Goal: Task Accomplishment & Management: Use online tool/utility

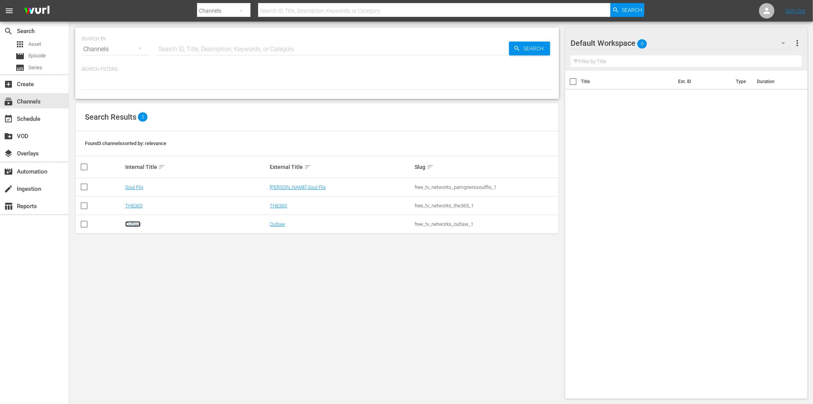
click at [133, 224] on link "Outlaw" at bounding box center [132, 224] width 15 height 6
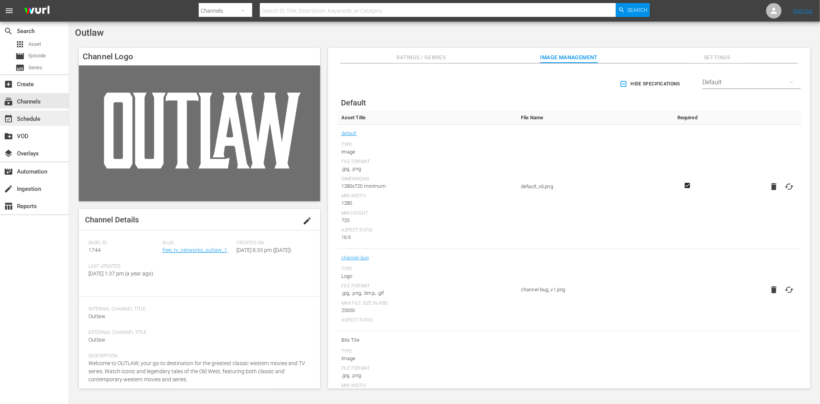
click at [34, 118] on div "event_available Schedule" at bounding box center [21, 117] width 43 height 7
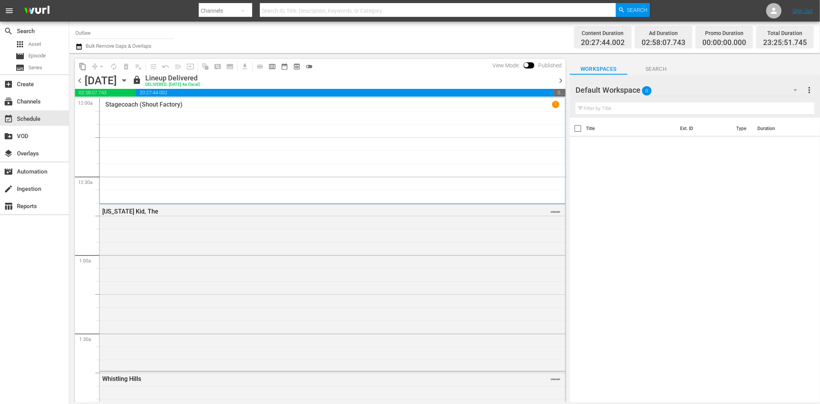
click at [128, 78] on icon "button" at bounding box center [124, 80] width 8 height 8
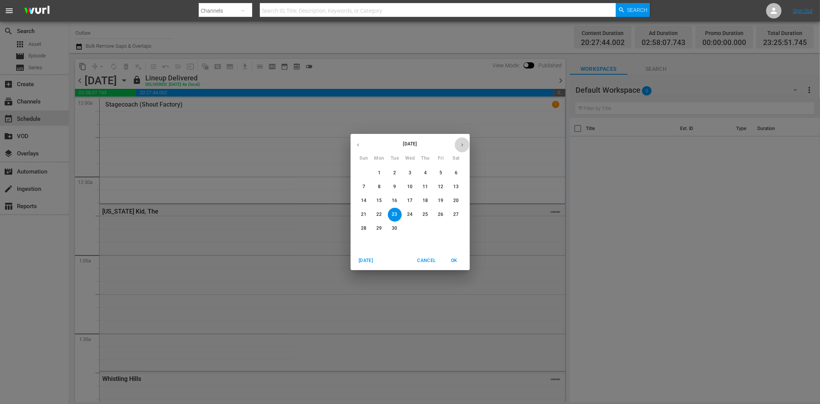
click at [461, 145] on icon "button" at bounding box center [462, 145] width 6 height 6
click at [382, 185] on span "6" at bounding box center [379, 186] width 14 height 7
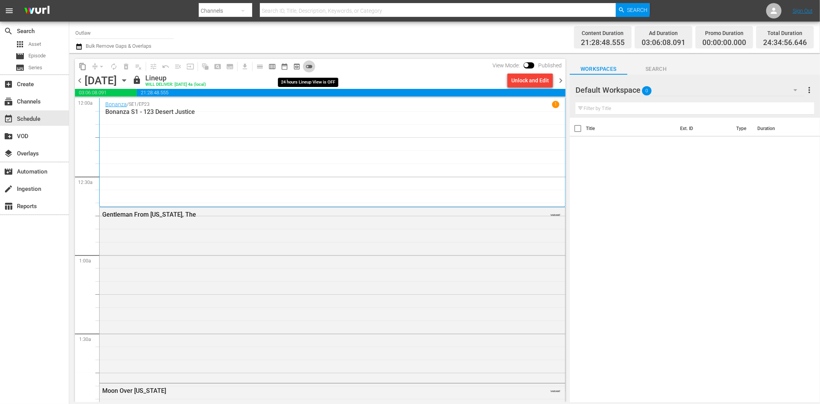
click at [310, 66] on span "toggle_off" at bounding box center [309, 67] width 8 height 8
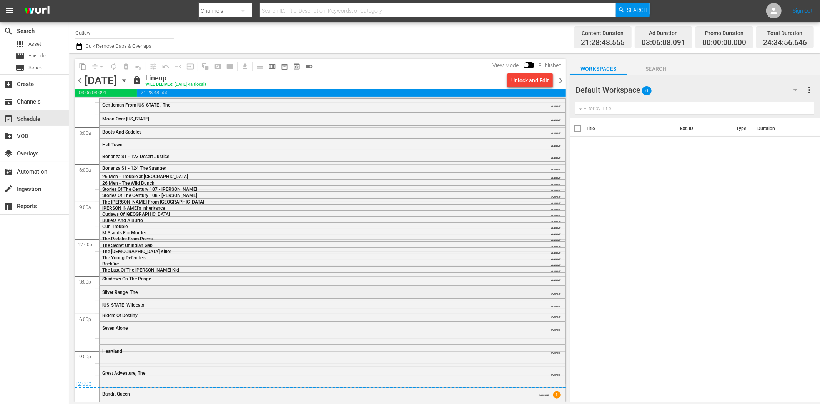
scroll to position [10, 0]
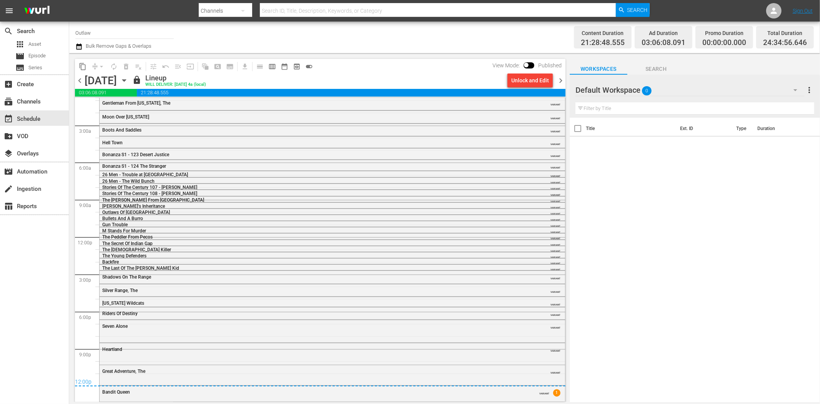
click at [560, 81] on span "chevron_right" at bounding box center [561, 81] width 10 height 10
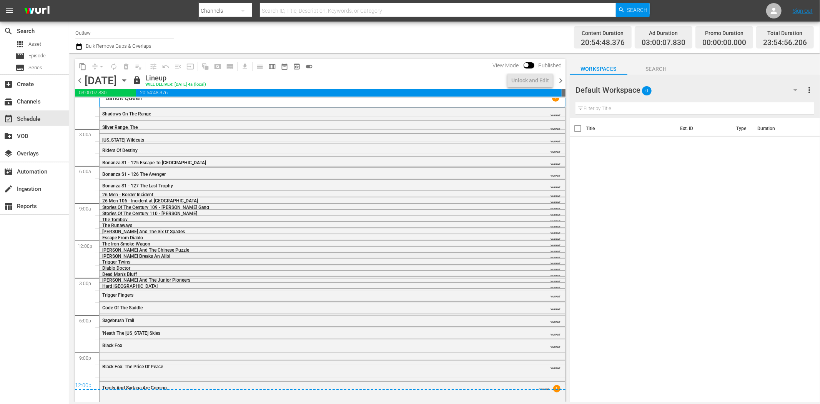
scroll to position [9, 0]
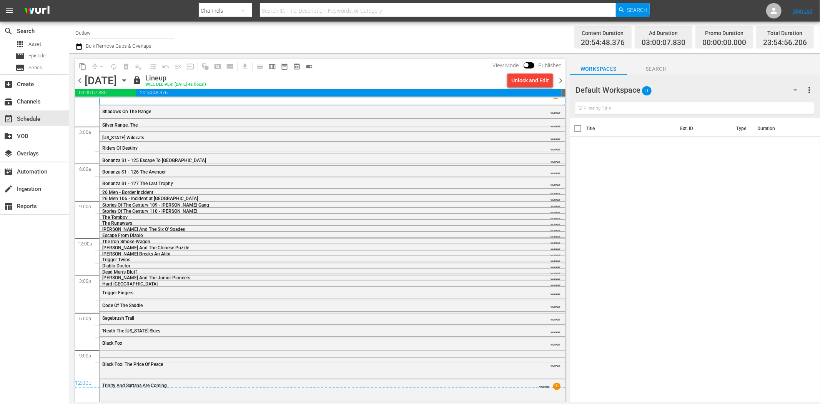
click at [79, 78] on span "chevron_left" at bounding box center [80, 81] width 10 height 10
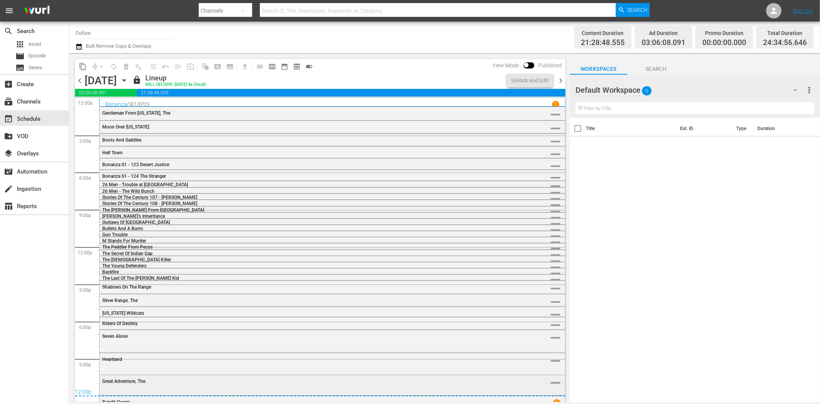
scroll to position [10, 0]
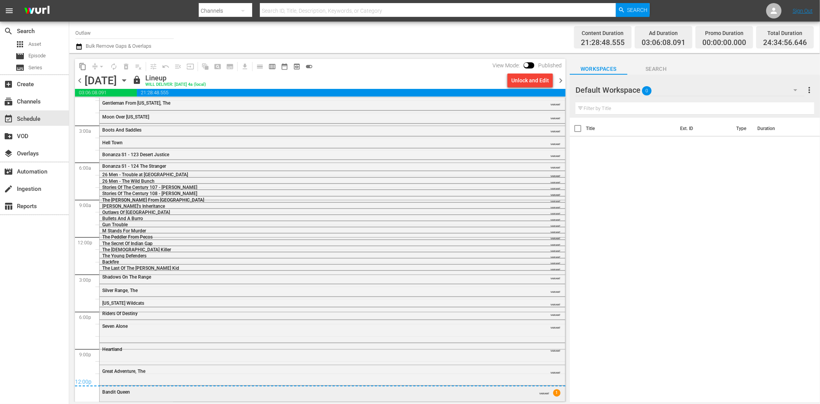
click at [231, 392] on div "Bandit Queen" at bounding box center [311, 391] width 418 height 5
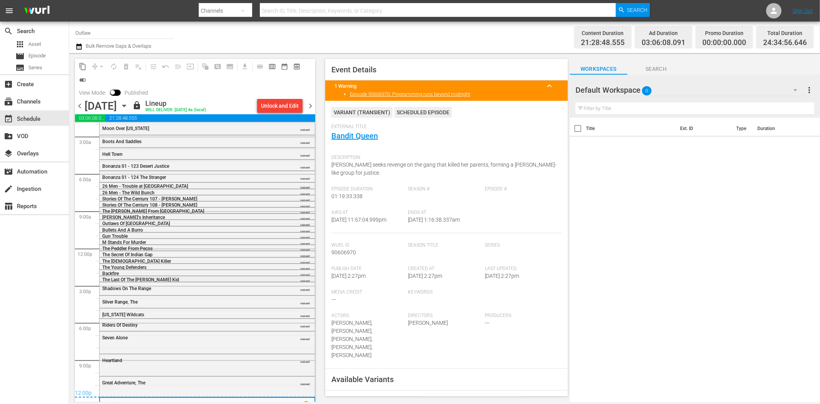
scroll to position [35, 0]
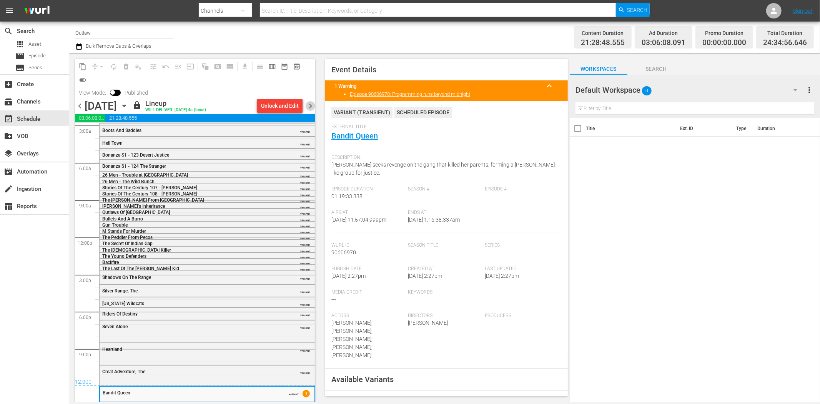
click at [311, 107] on span "chevron_right" at bounding box center [311, 106] width 10 height 10
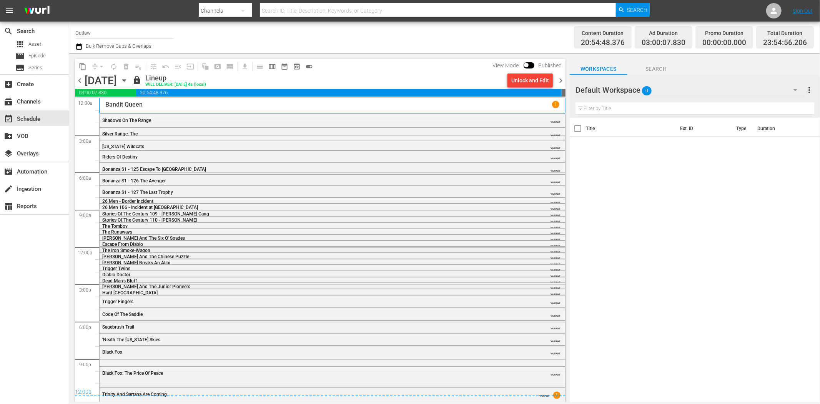
scroll to position [9, 0]
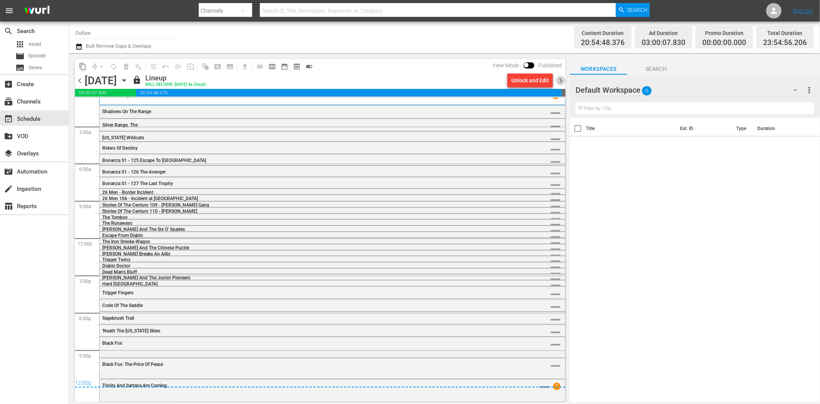
click at [563, 80] on span "chevron_right" at bounding box center [561, 81] width 10 height 10
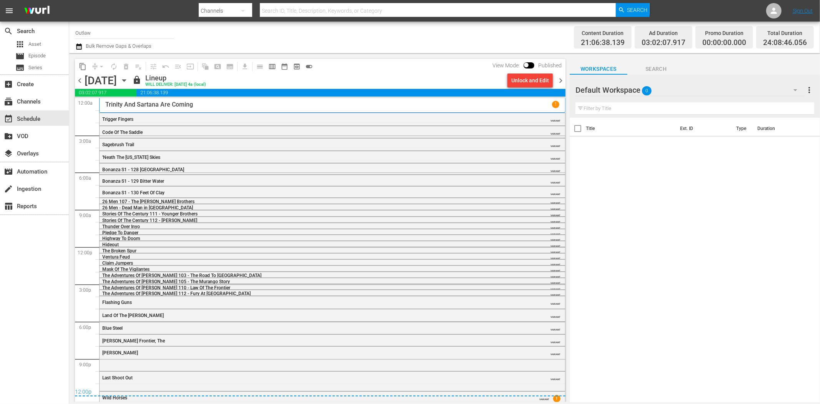
scroll to position [10, 0]
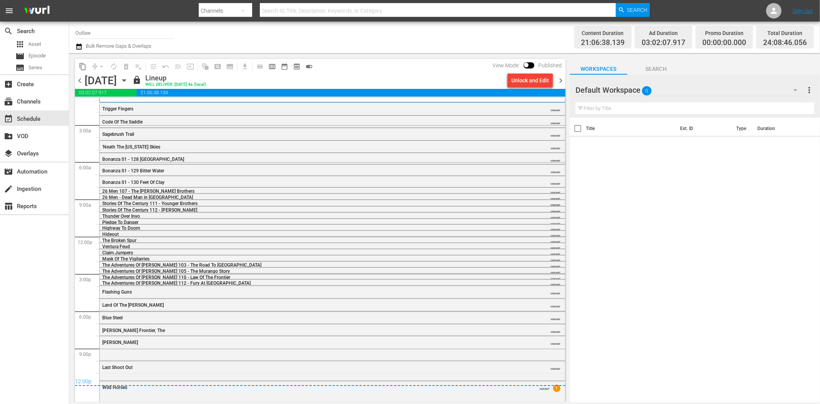
click at [564, 80] on span "chevron_right" at bounding box center [561, 81] width 10 height 10
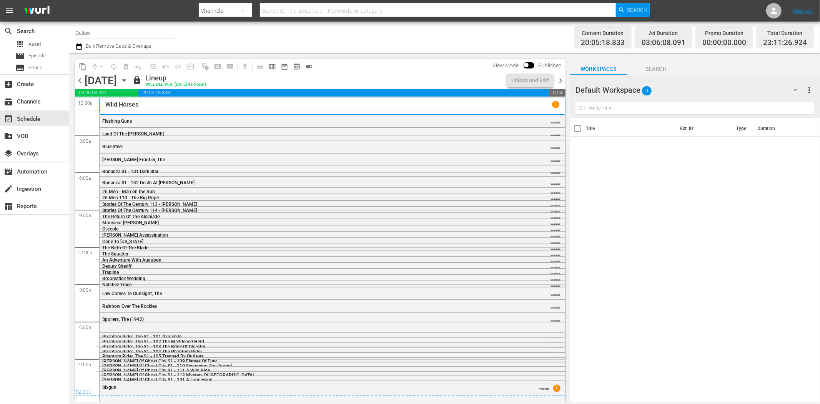
scroll to position [1, 0]
drag, startPoint x: 561, startPoint y: 79, endPoint x: 556, endPoint y: 82, distance: 6.2
click at [561, 79] on span "chevron_right" at bounding box center [561, 81] width 10 height 10
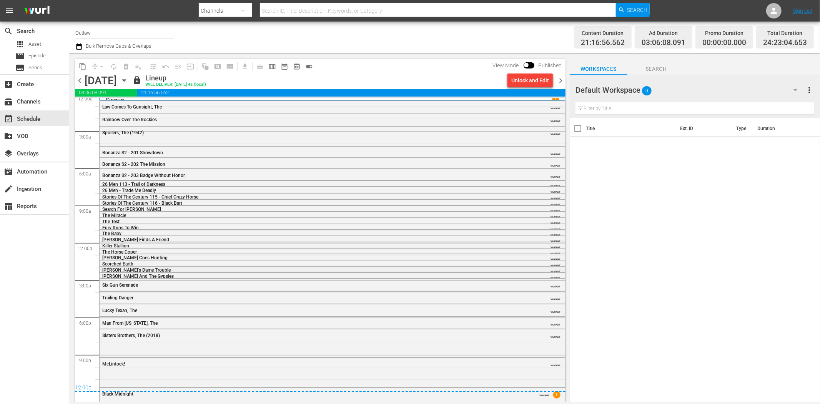
scroll to position [5, 0]
click at [560, 79] on span "chevron_right" at bounding box center [561, 81] width 10 height 10
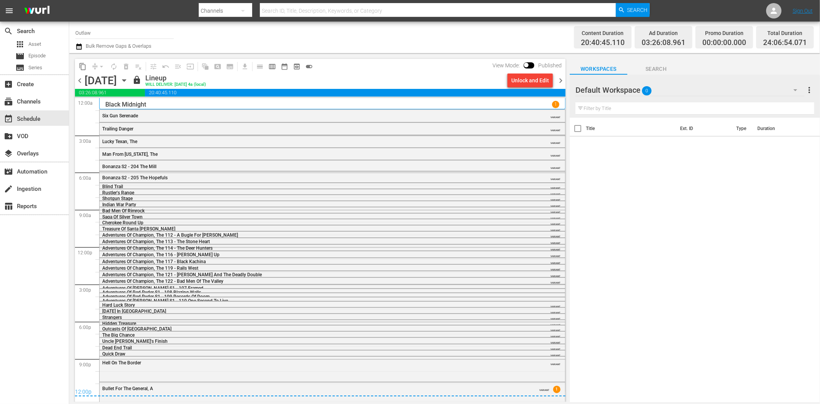
scroll to position [7, 0]
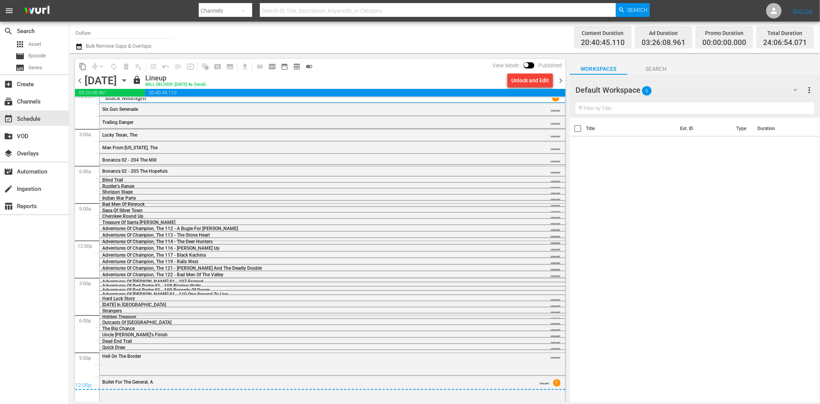
click at [560, 78] on span "chevron_right" at bounding box center [561, 81] width 10 height 10
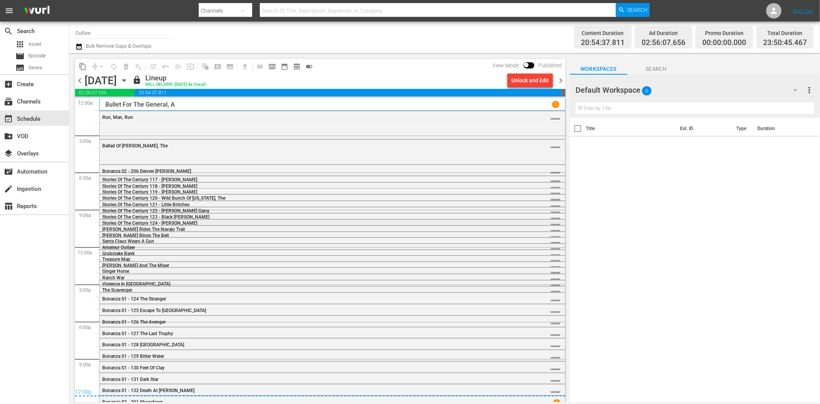
scroll to position [5, 0]
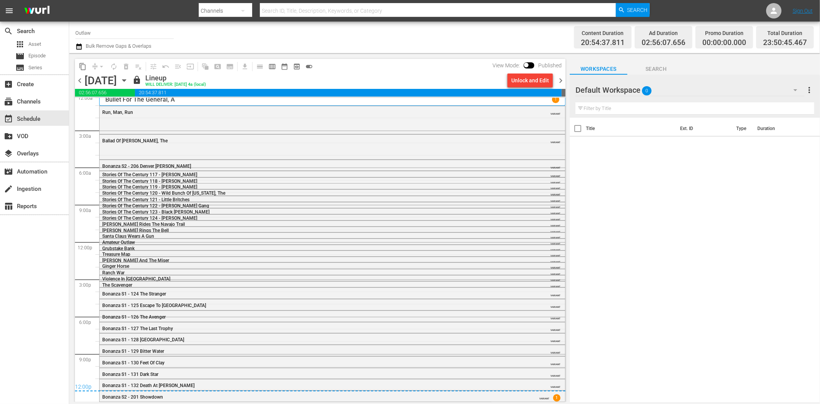
click at [560, 80] on span "chevron_right" at bounding box center [561, 81] width 10 height 10
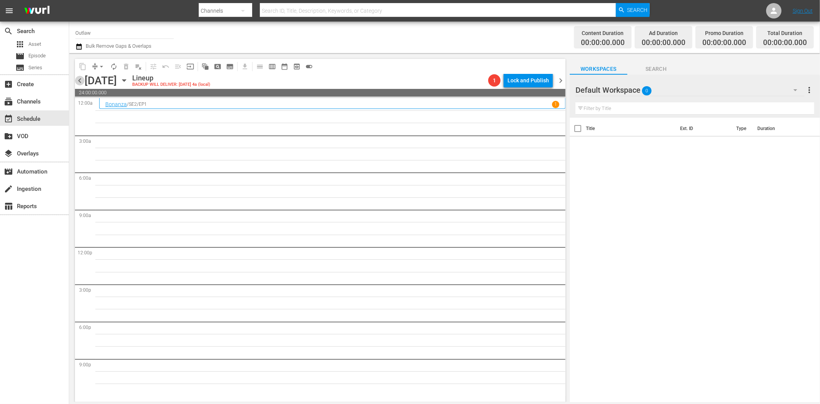
click at [78, 79] on span "chevron_left" at bounding box center [80, 81] width 10 height 10
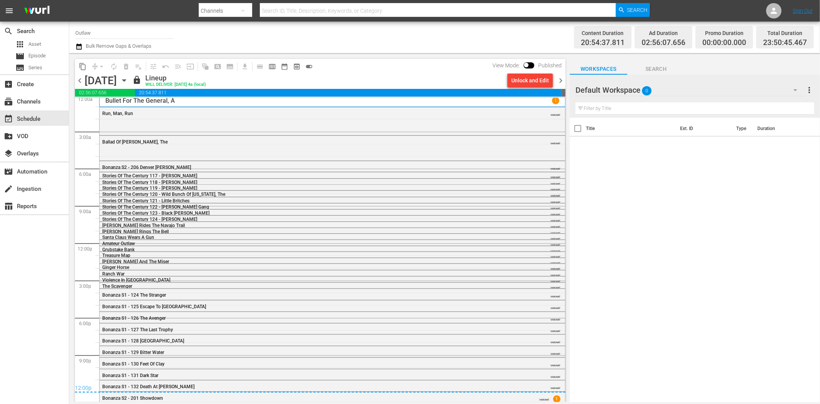
scroll to position [5, 0]
drag, startPoint x: 78, startPoint y: 79, endPoint x: 159, endPoint y: 6, distance: 109.1
click at [79, 79] on span "chevron_left" at bounding box center [80, 81] width 10 height 10
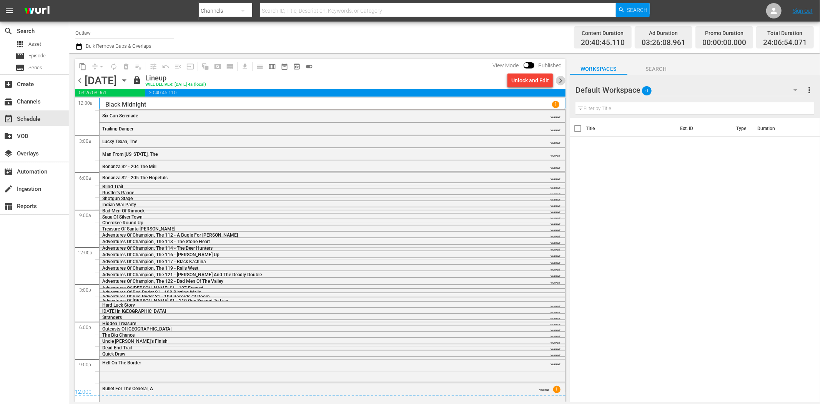
click at [562, 84] on span "chevron_right" at bounding box center [561, 81] width 10 height 10
